Goal: Task Accomplishment & Management: Manage account settings

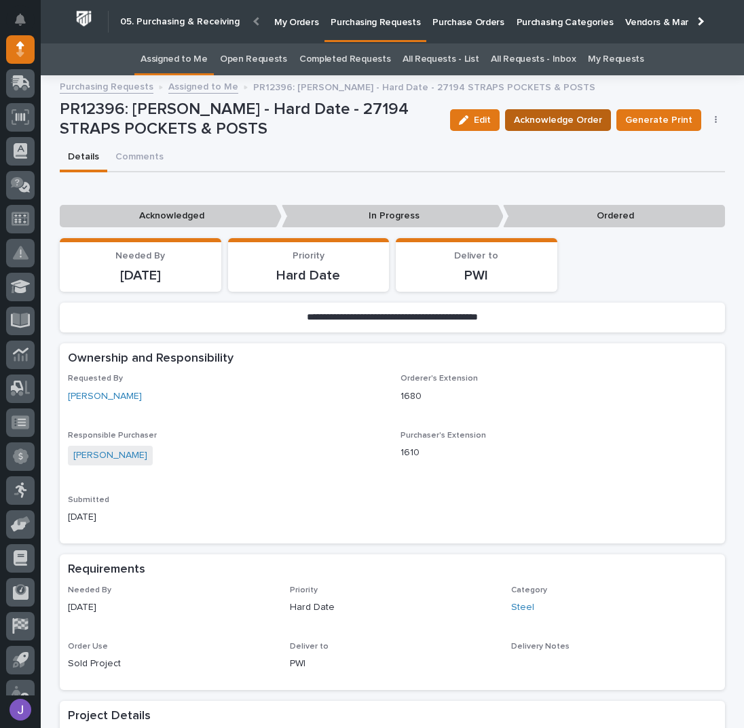
click at [548, 116] on span "Acknowledge Order" at bounding box center [558, 120] width 88 height 16
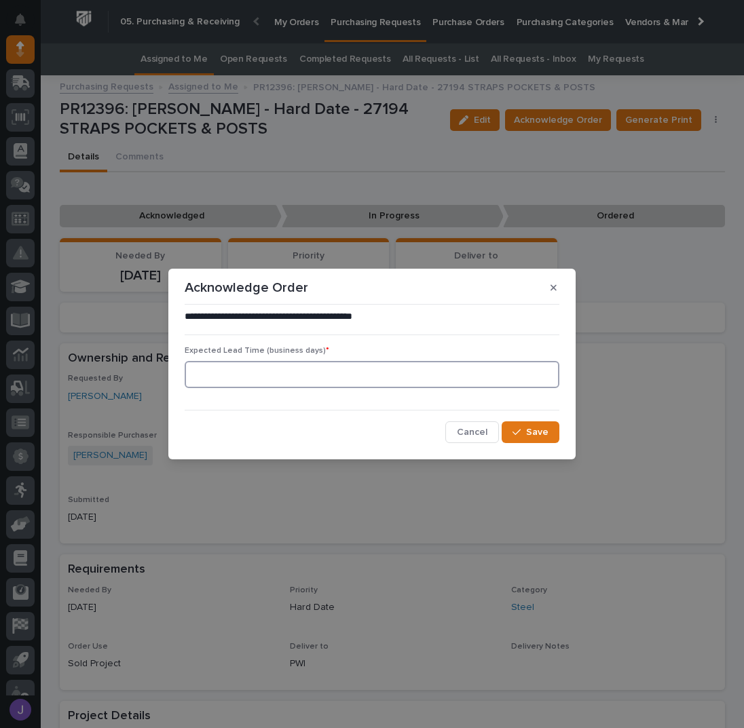
click at [234, 365] on input at bounding box center [372, 374] width 375 height 27
type input "0"
click at [542, 429] on span "Save" at bounding box center [537, 432] width 22 height 12
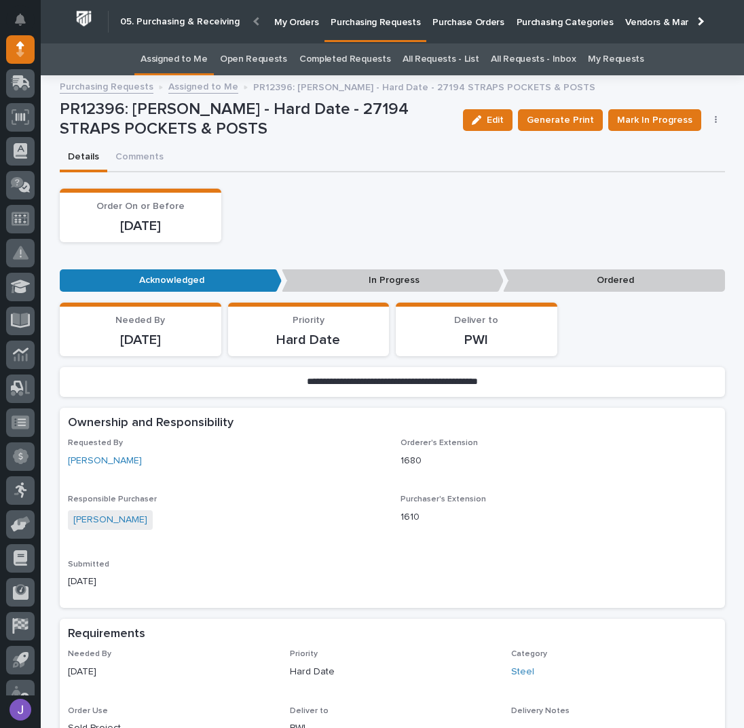
click at [187, 58] on link "Assigned to Me" at bounding box center [174, 59] width 67 height 32
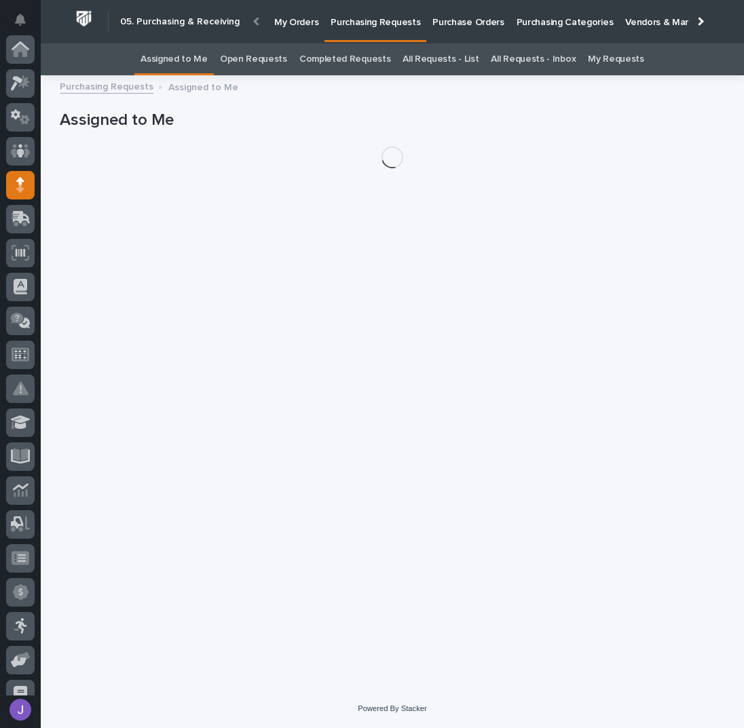
scroll to position [136, 0]
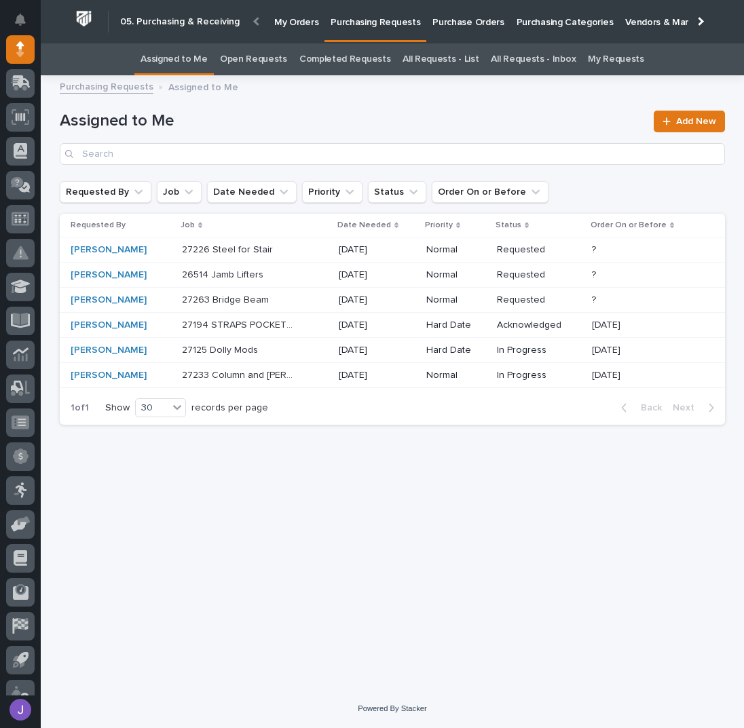
click at [297, 137] on div "Assigned to Me Add New" at bounding box center [392, 138] width 665 height 54
click at [304, 301] on div "27263 Bridge Beam 27263 Bridge Beam" at bounding box center [255, 300] width 146 height 22
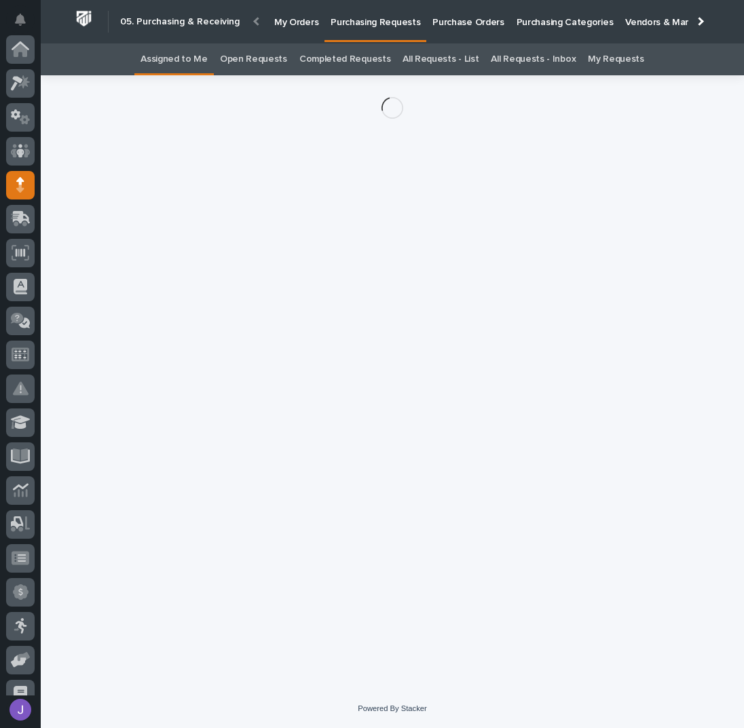
scroll to position [136, 0]
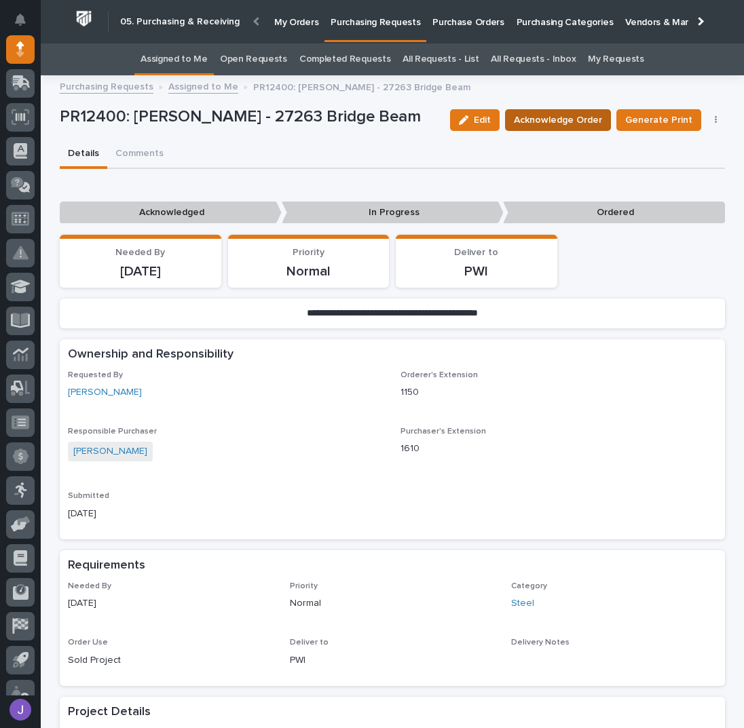
click at [566, 118] on span "Acknowledge Order" at bounding box center [558, 120] width 88 height 16
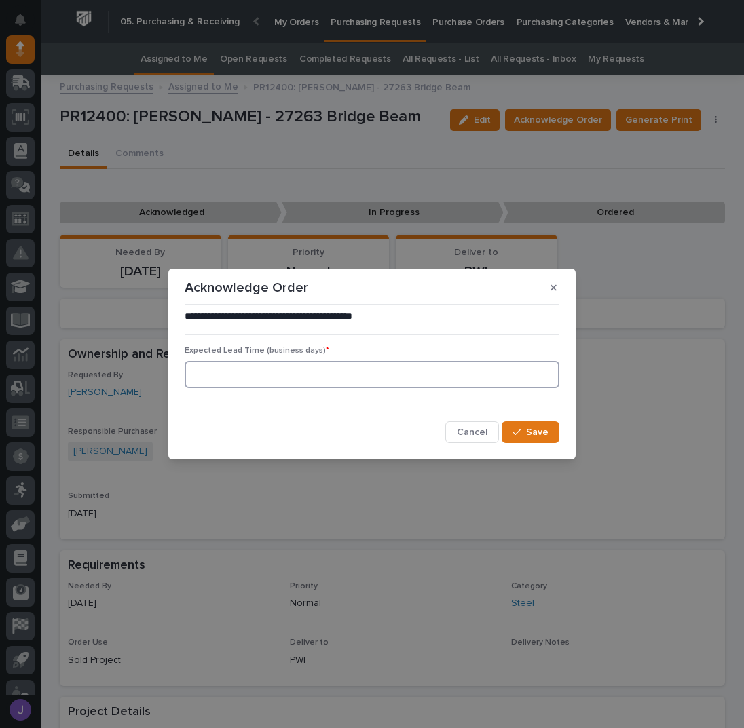
click at [310, 385] on input at bounding box center [372, 374] width 375 height 27
type input "0"
click at [528, 417] on div "**********" at bounding box center [372, 376] width 375 height 133
drag, startPoint x: 525, startPoint y: 430, endPoint x: 513, endPoint y: 432, distance: 13.1
click at [525, 430] on div "button" at bounding box center [520, 433] width 14 height 10
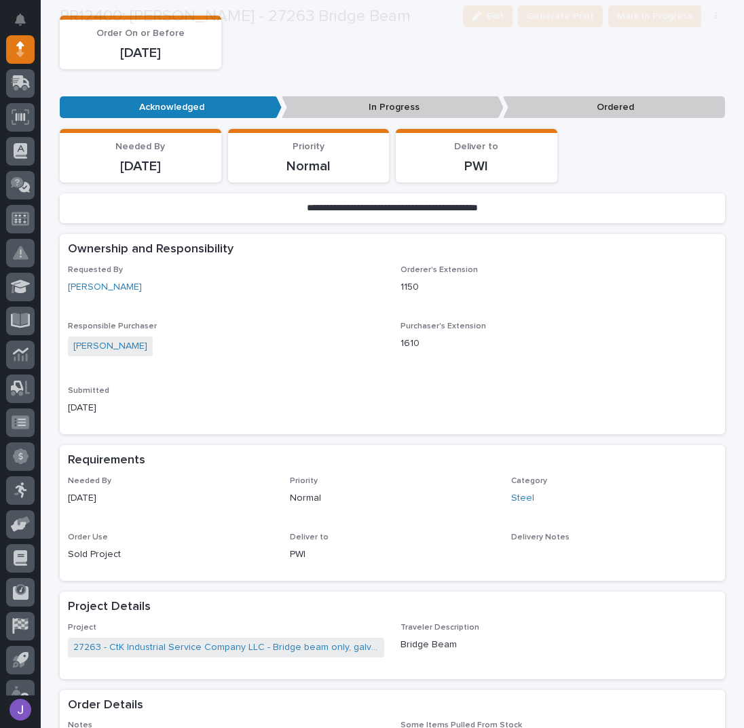
scroll to position [527, 0]
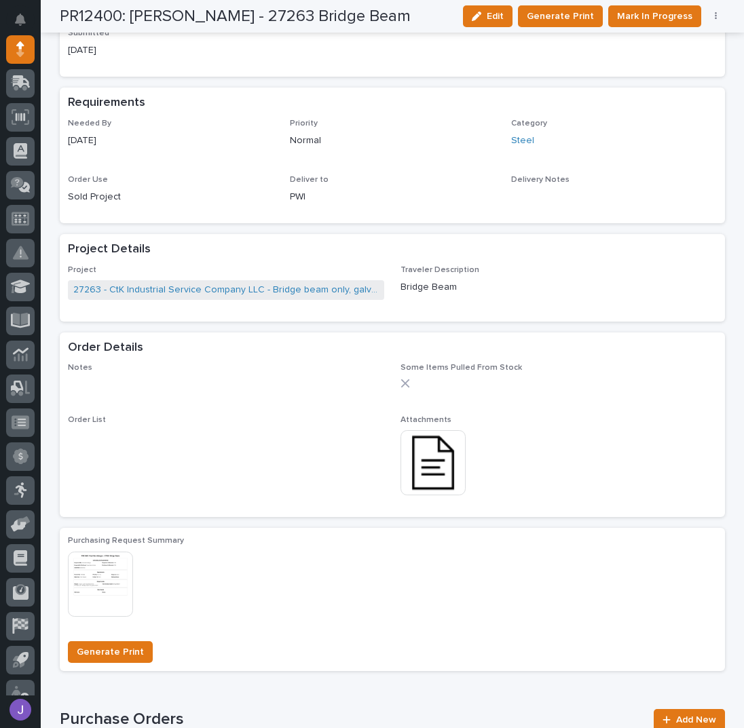
click at [422, 461] on img at bounding box center [432, 462] width 65 height 65
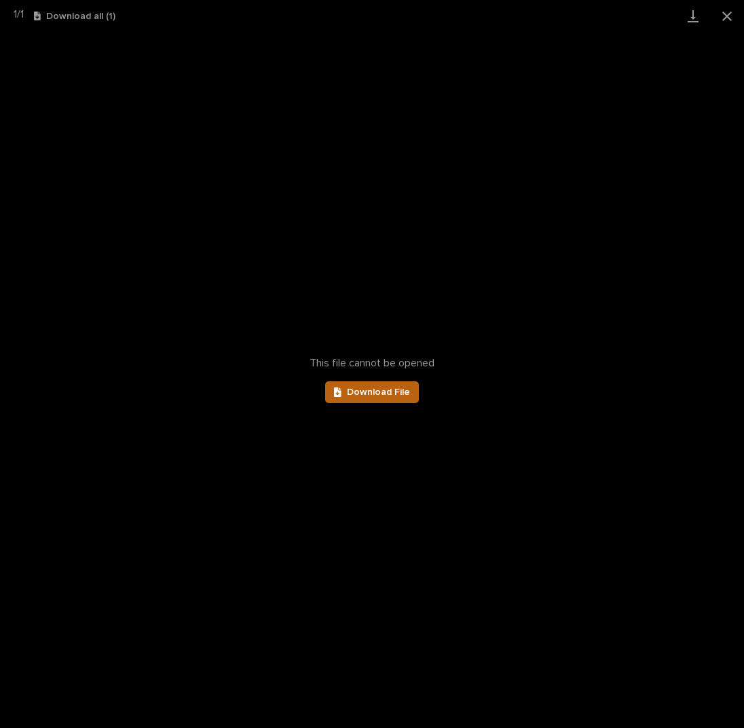
click at [365, 396] on span "Download File" at bounding box center [378, 393] width 63 height 10
click at [725, 16] on button "Close gallery" at bounding box center [727, 16] width 34 height 32
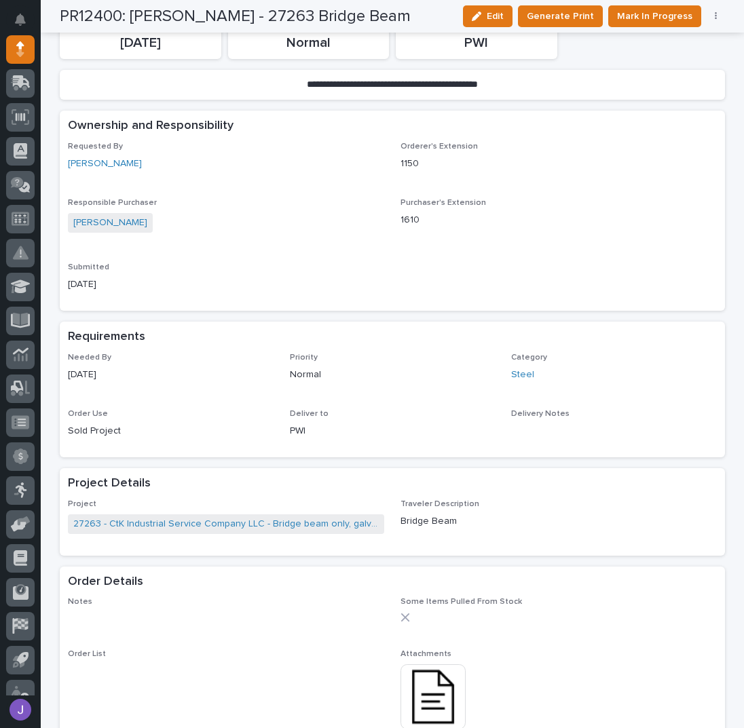
scroll to position [0, 0]
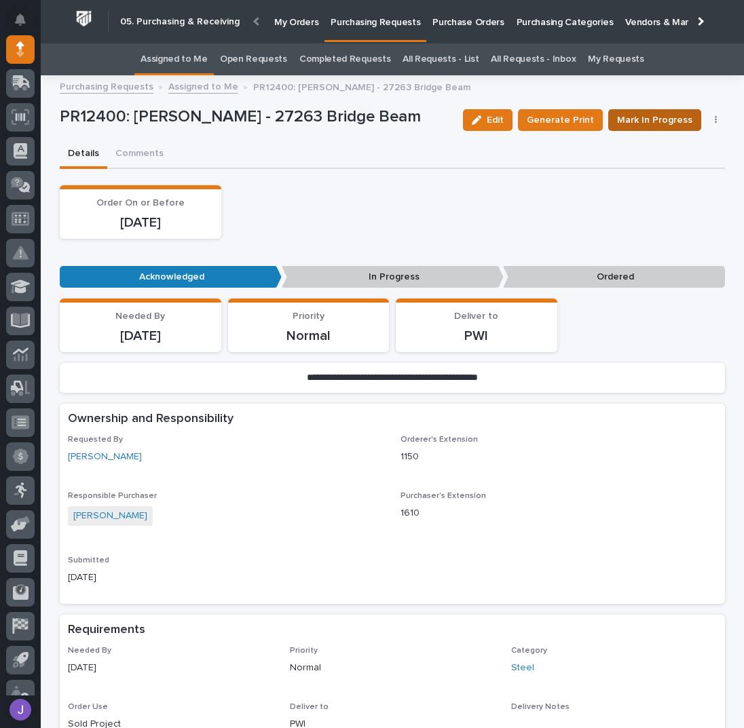
click at [635, 120] on span "Mark In Progress" at bounding box center [654, 120] width 75 height 16
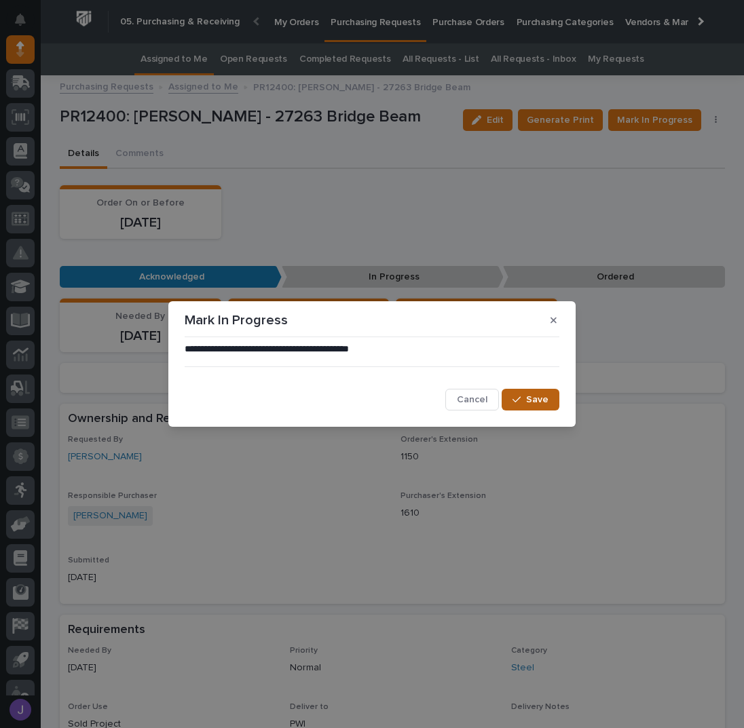
click at [531, 400] on span "Save" at bounding box center [537, 400] width 22 height 12
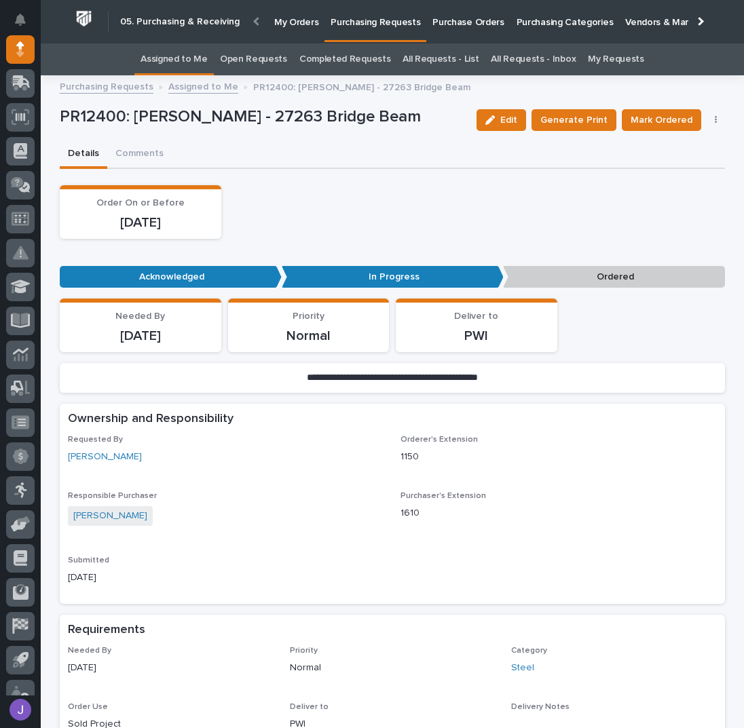
click at [204, 61] on link "Assigned to Me" at bounding box center [174, 59] width 67 height 32
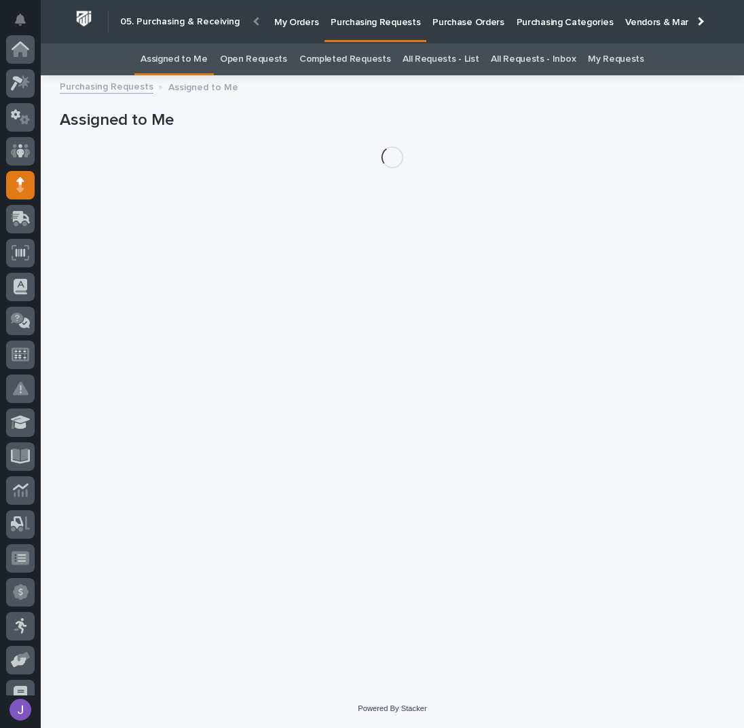
scroll to position [136, 0]
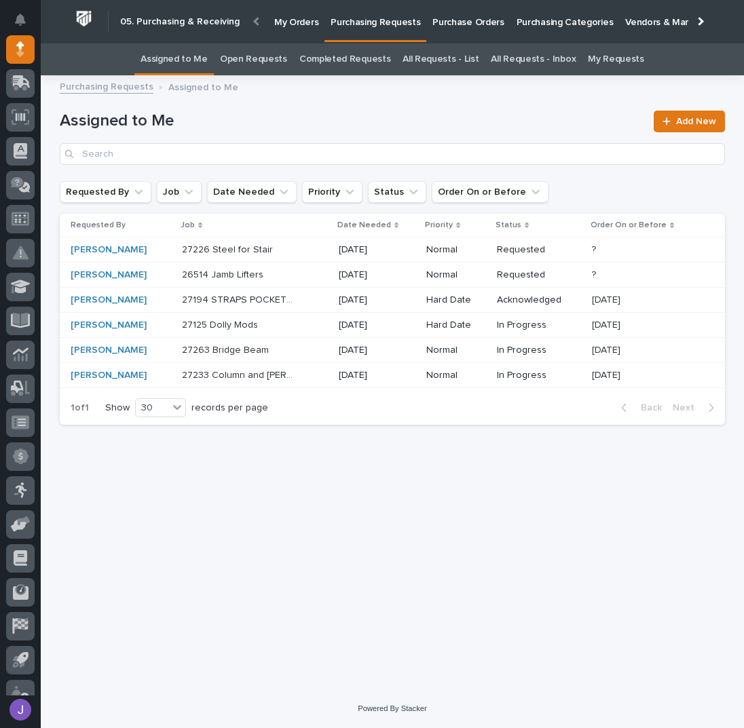
click at [307, 282] on div "26514 Jamb Lifters 26514 Jamb Lifters" at bounding box center [255, 275] width 146 height 22
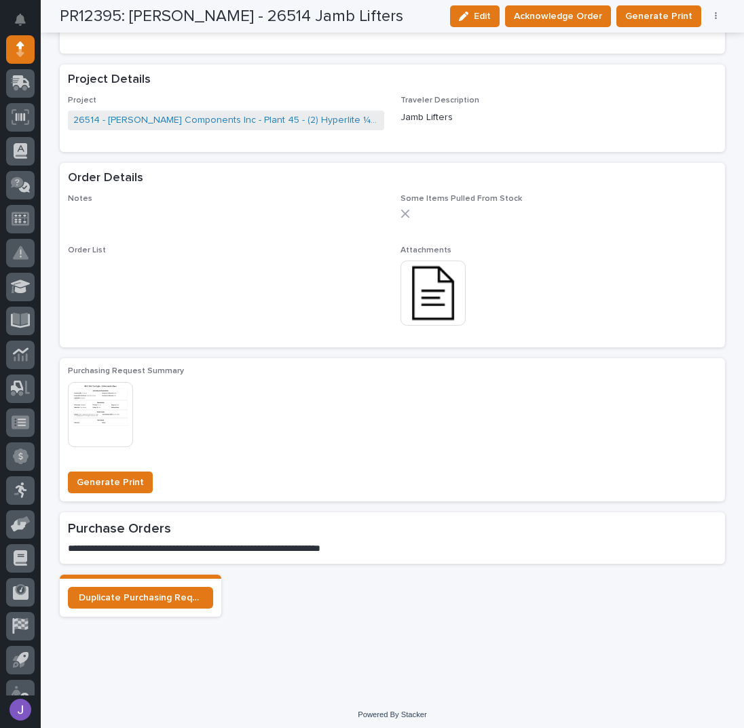
scroll to position [633, 0]
click at [439, 308] on img at bounding box center [432, 292] width 65 height 65
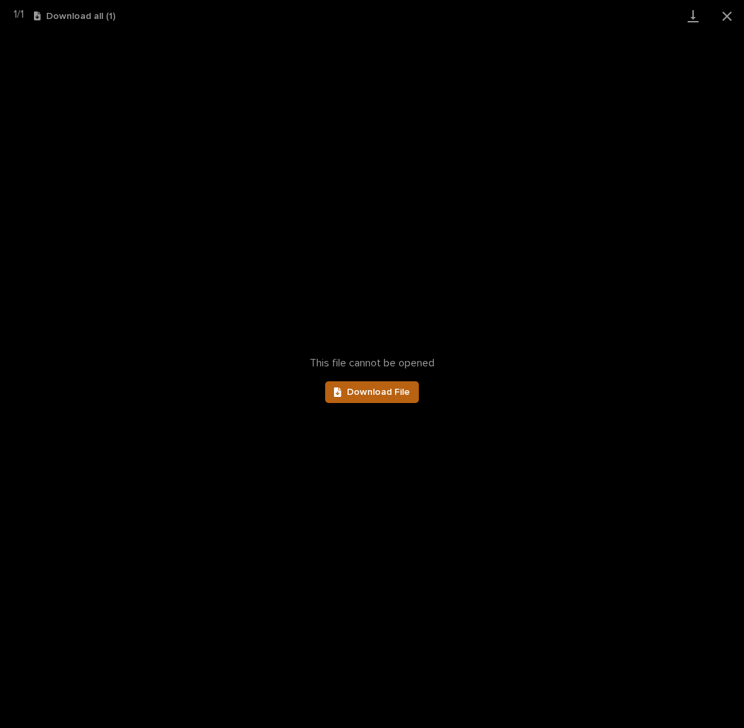
click at [377, 390] on span "Download File" at bounding box center [378, 393] width 63 height 10
click at [728, 17] on button "Close gallery" at bounding box center [727, 16] width 34 height 32
